Goal: Task Accomplishment & Management: Use online tool/utility

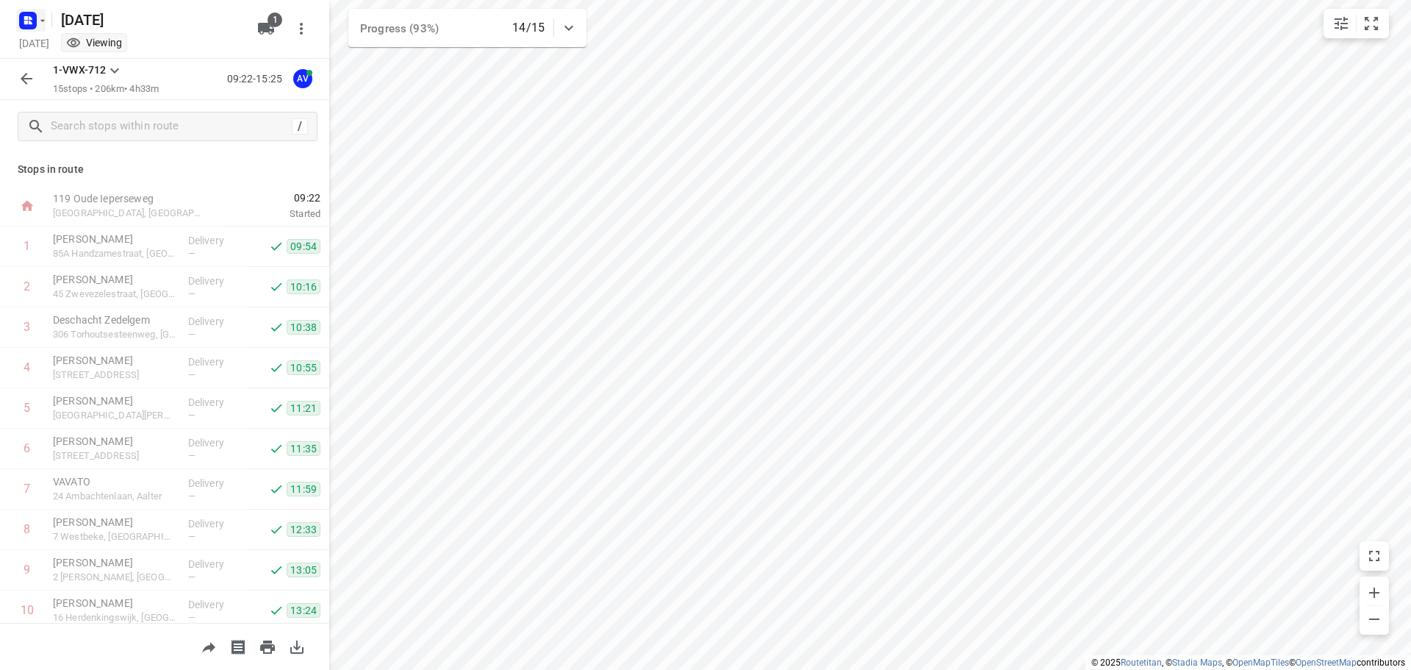
scroll to position [251, 0]
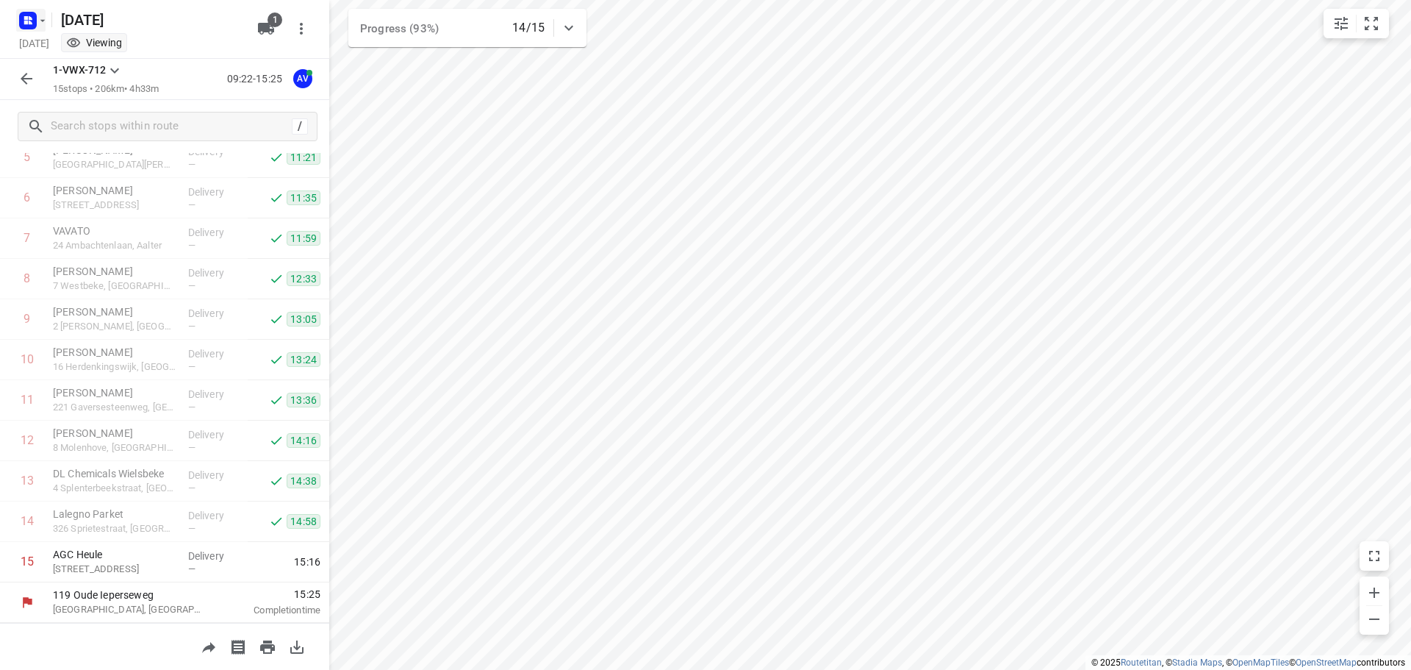
click at [35, 24] on rect "button" at bounding box center [28, 21] width 18 height 18
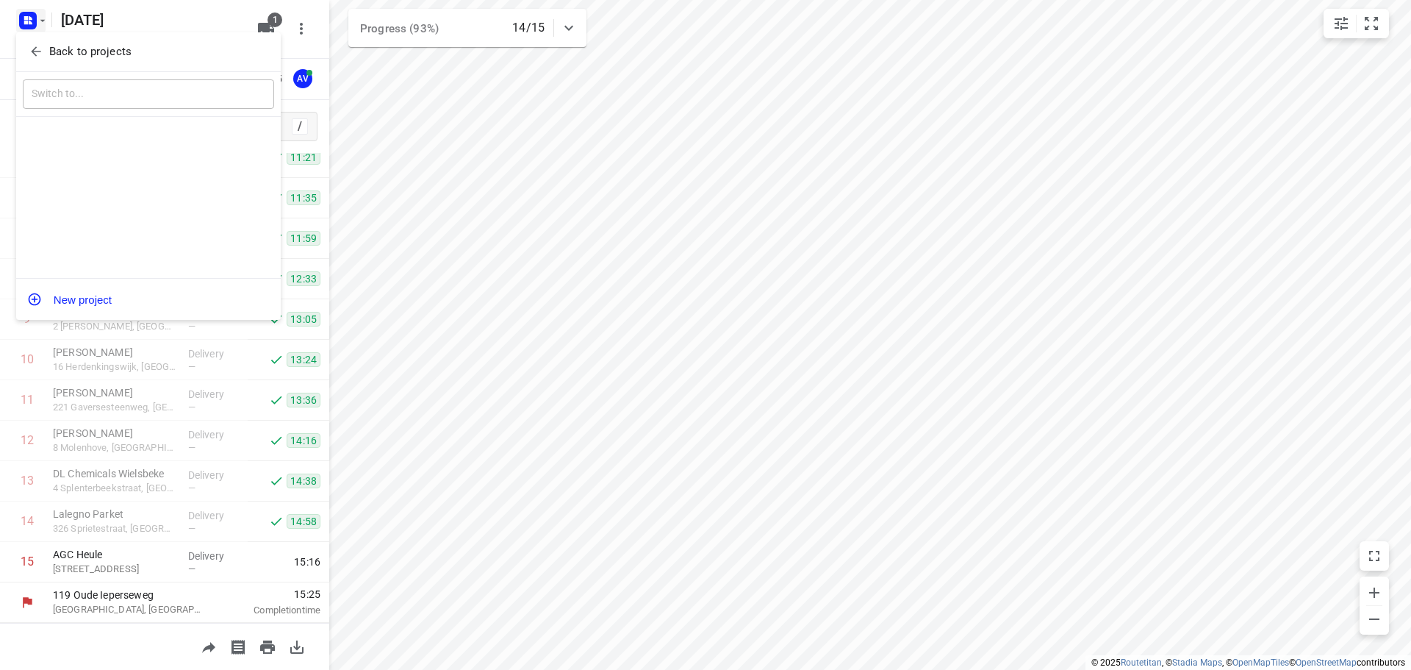
click at [25, 57] on button "Back to projects" at bounding box center [148, 52] width 251 height 24
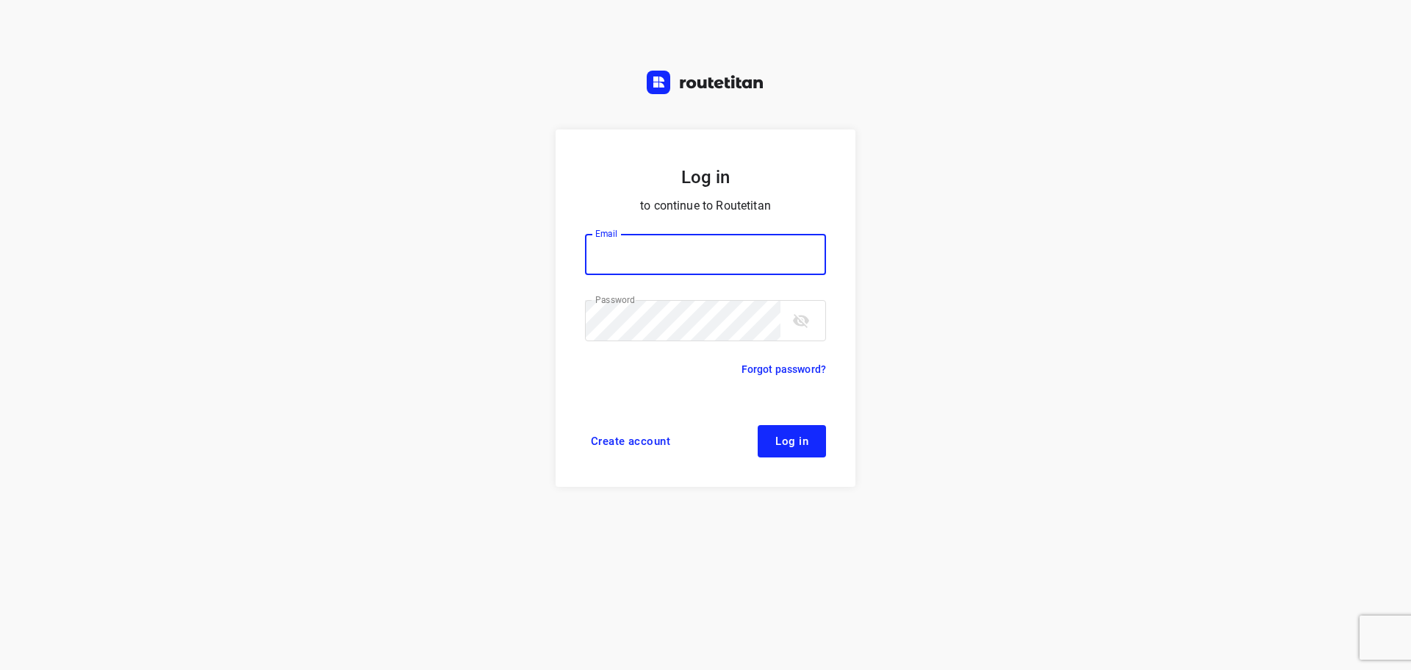
type input "[PERSON_NAME][EMAIL_ADDRESS][DOMAIN_NAME]"
click at [789, 448] on button "Log in" at bounding box center [792, 441] width 68 height 32
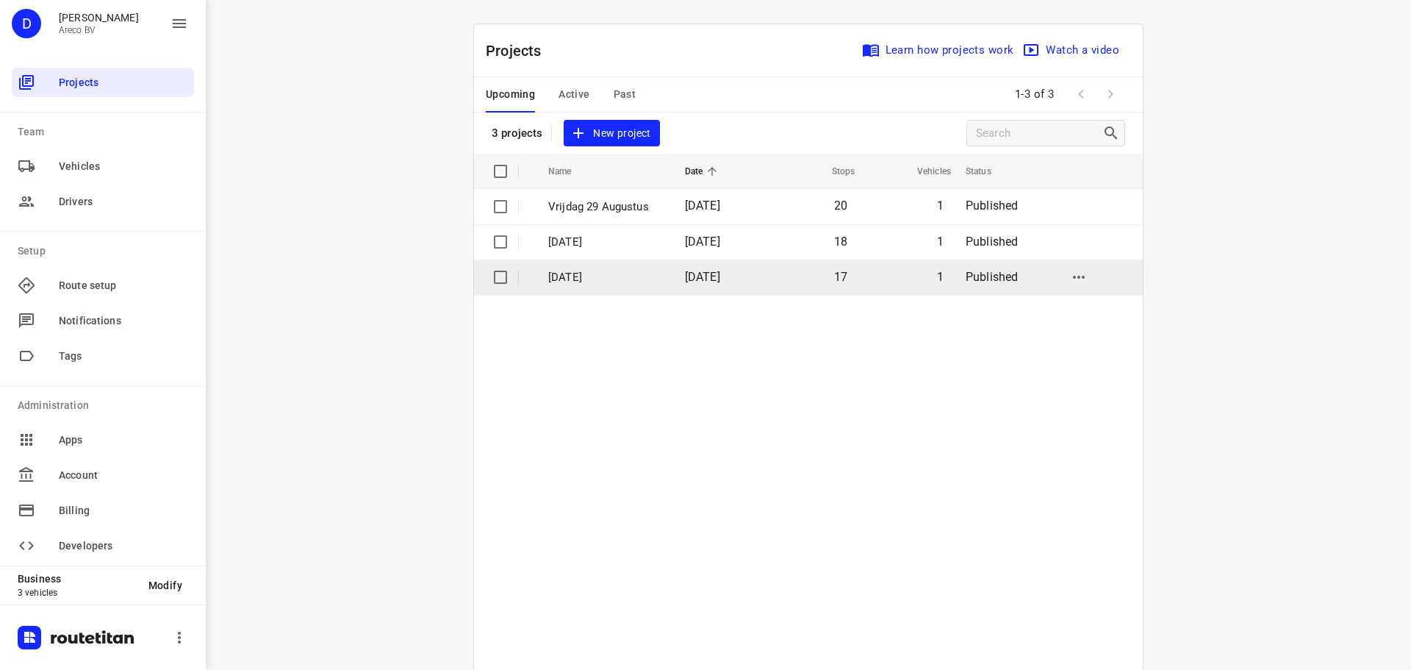
click at [598, 273] on p "Woensdag 27 Augustus" at bounding box center [605, 277] width 115 height 17
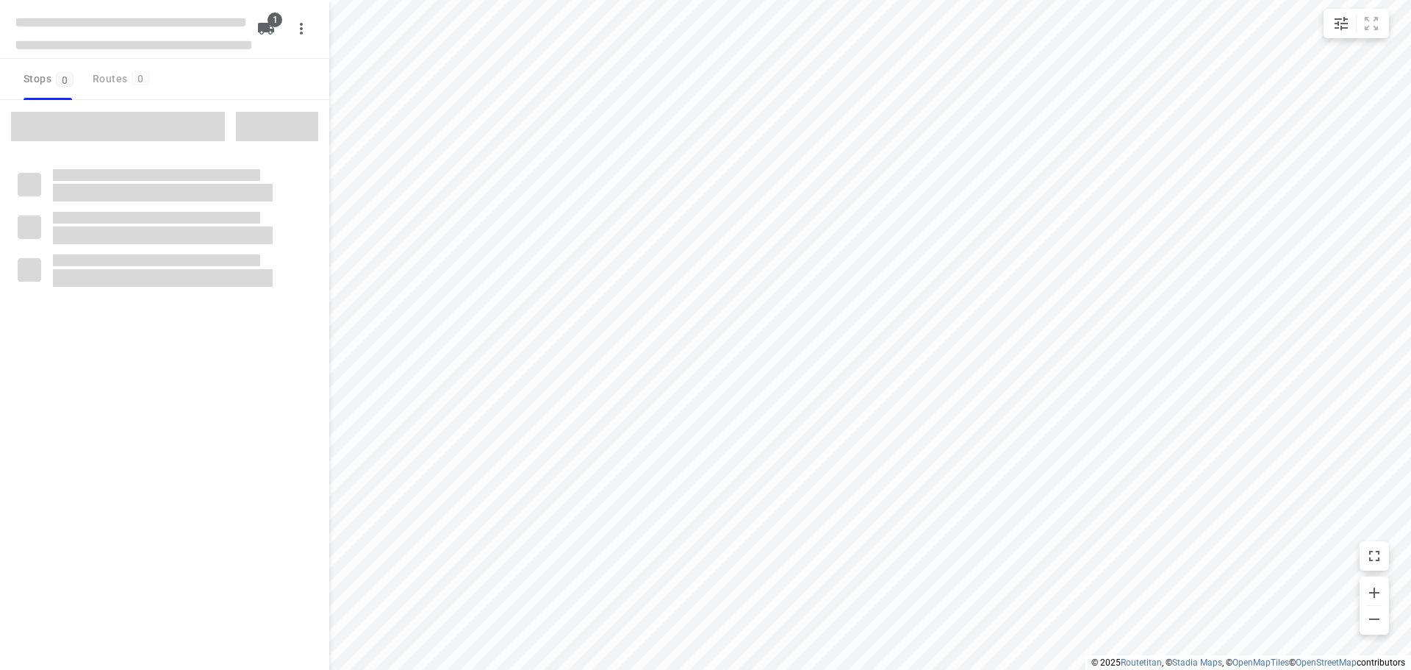
type input "distance"
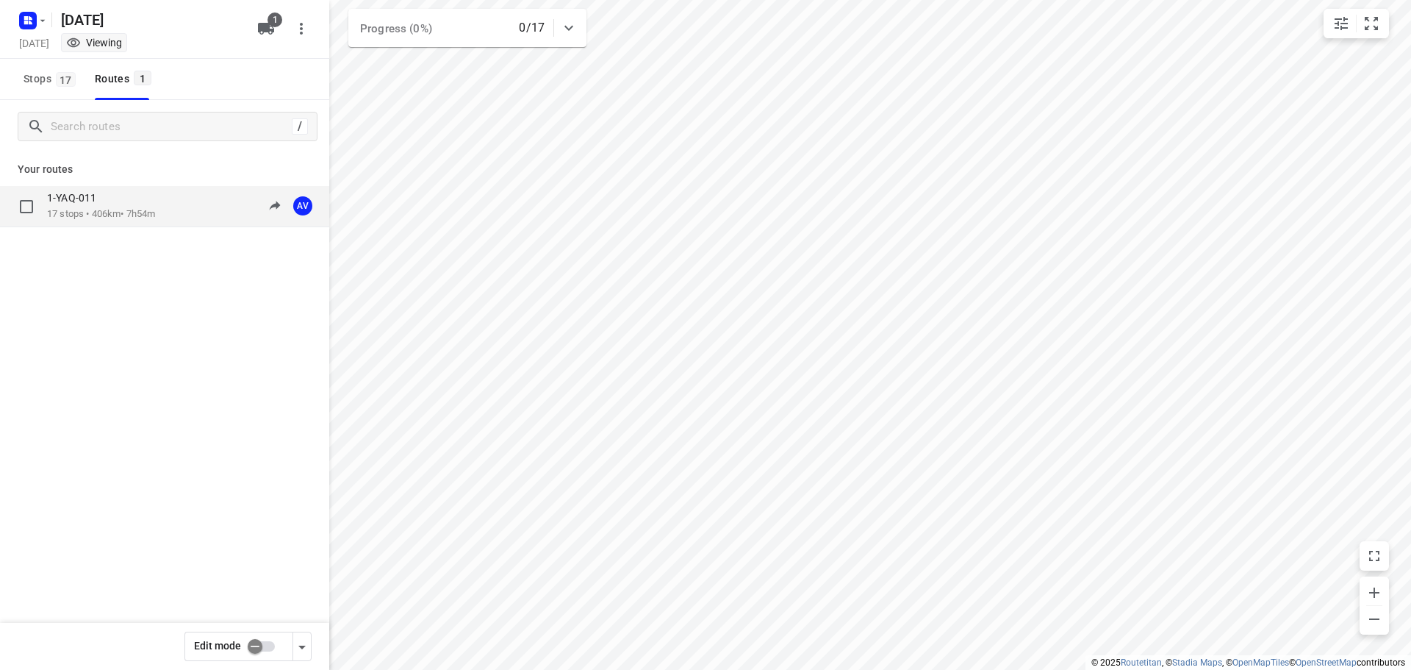
click at [46, 207] on div at bounding box center [32, 207] width 29 height 18
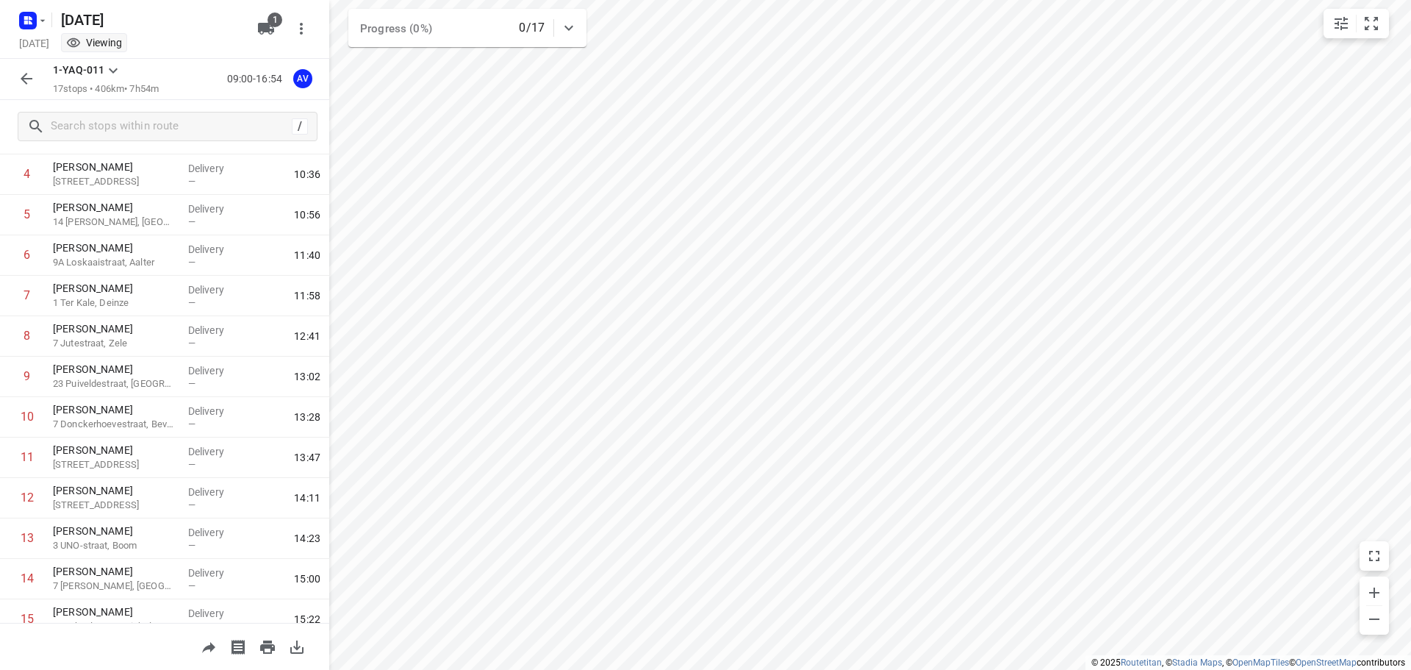
scroll to position [331, 0]
